Goal: Transaction & Acquisition: Purchase product/service

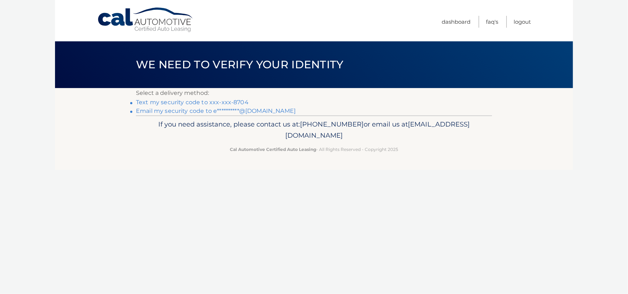
click at [234, 102] on link "Text my security code to xxx-xxx-8704" at bounding box center [192, 102] width 113 height 7
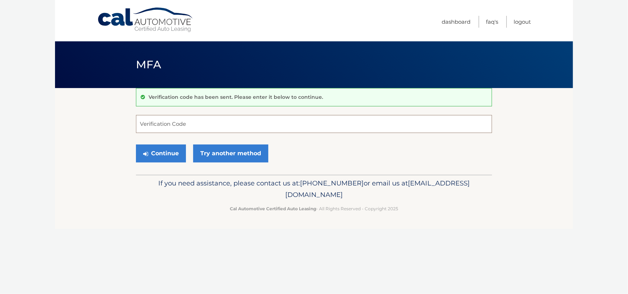
click at [200, 118] on input "Verification Code" at bounding box center [314, 124] width 356 height 18
type input "972410"
click at [136, 145] on button "Continue" at bounding box center [161, 154] width 50 height 18
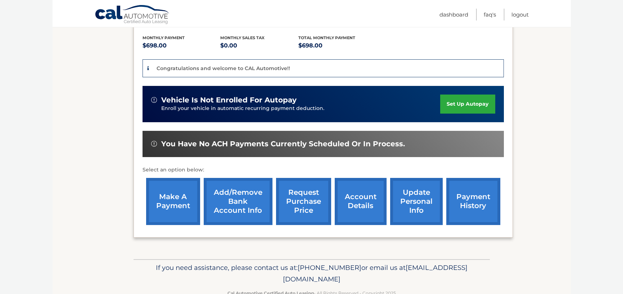
scroll to position [167, 0]
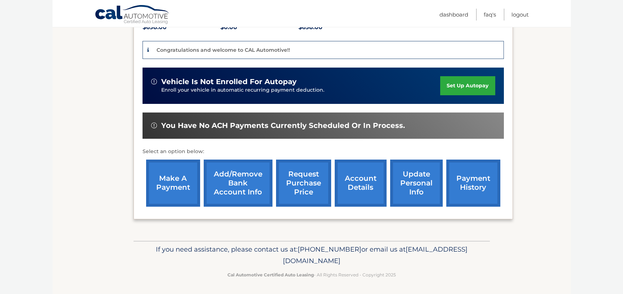
click at [166, 189] on link "make a payment" at bounding box center [173, 183] width 54 height 47
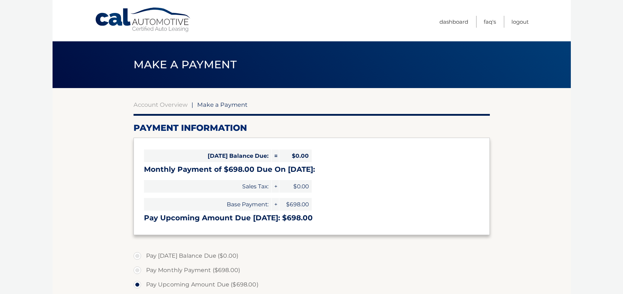
select select "NjE1YTFlODctNzg5NC00MjQ2LWE1MDAtODA3ODVlY2Q0OTI1"
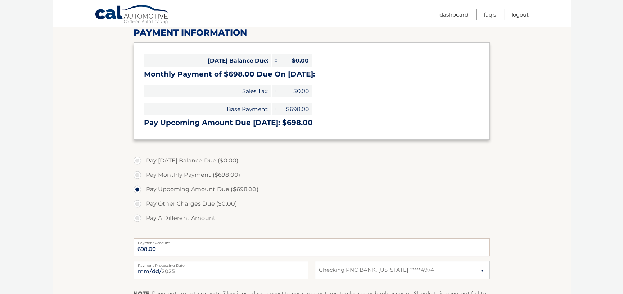
scroll to position [108, 0]
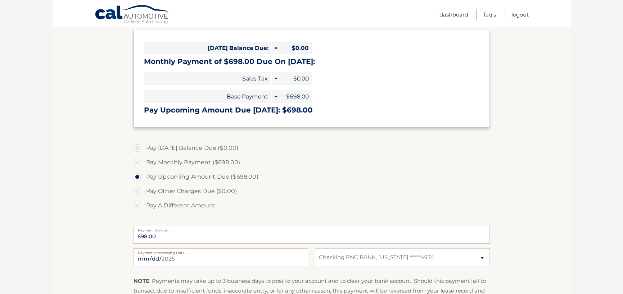
click at [140, 162] on label "Pay Monthly Payment ($698.00)" at bounding box center [312, 163] width 356 height 14
click at [140, 162] on input "Pay Monthly Payment ($698.00)" at bounding box center [139, 162] width 7 height 12
radio input "true"
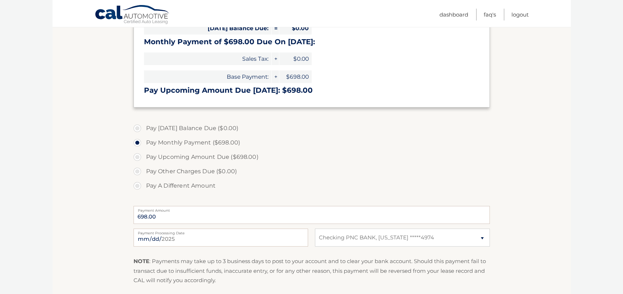
scroll to position [144, 0]
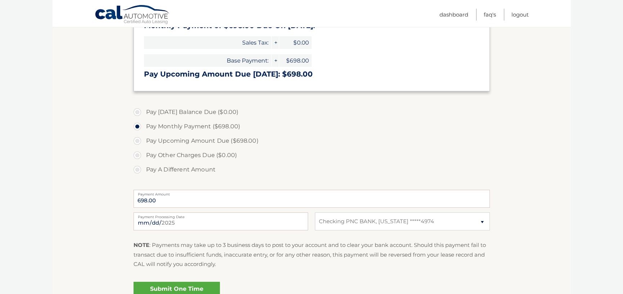
click at [148, 143] on label "Pay Upcoming Amount Due ($698.00)" at bounding box center [312, 141] width 356 height 14
click at [144, 143] on input "Pay Upcoming Amount Due ($698.00)" at bounding box center [139, 140] width 7 height 12
radio input "true"
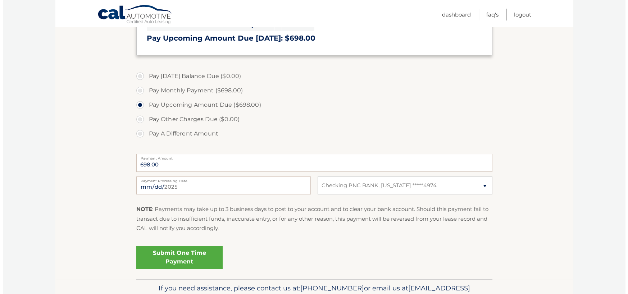
scroll to position [216, 0]
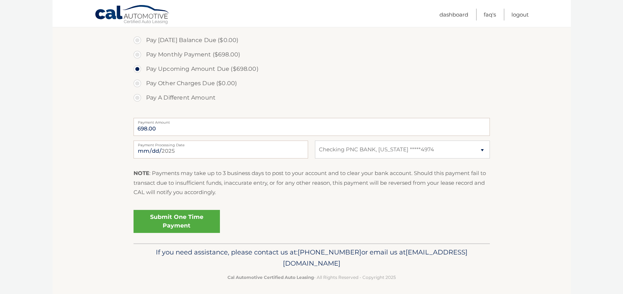
click at [181, 224] on link "Submit One Time Payment" at bounding box center [177, 221] width 86 height 23
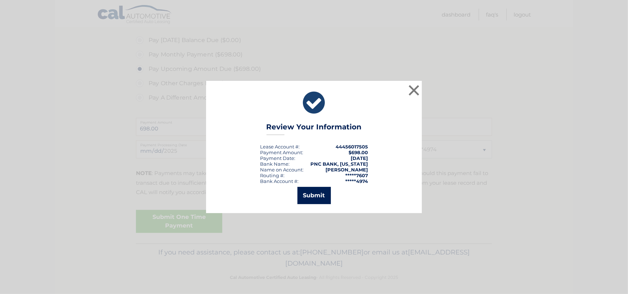
click at [306, 192] on button "Submit" at bounding box center [314, 195] width 33 height 17
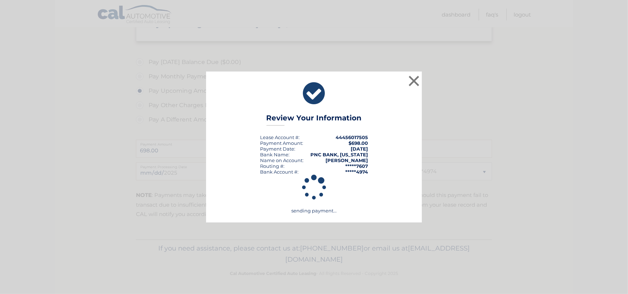
scroll to position [194, 0]
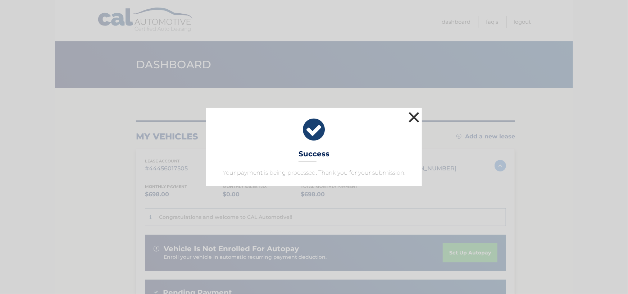
click at [414, 115] on button "×" at bounding box center [414, 117] width 14 height 14
